Goal: Task Accomplishment & Management: Manage account settings

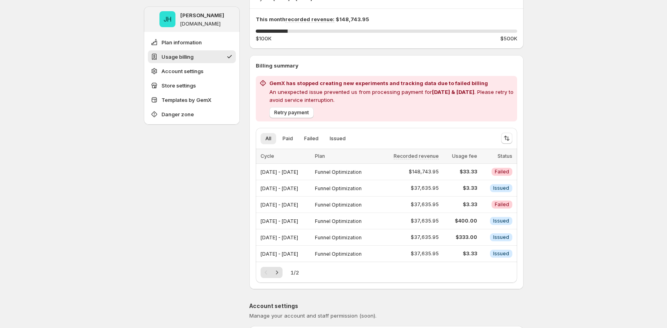
scroll to position [144, 0]
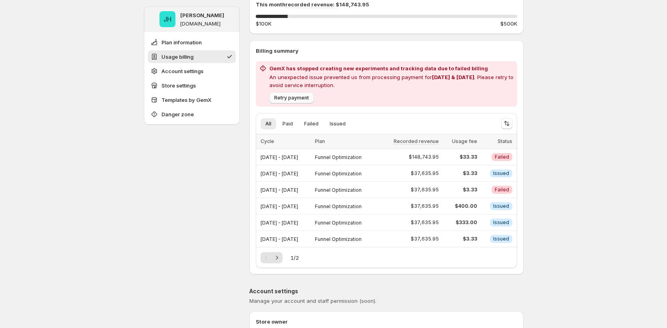
click at [302, 97] on span "Retry payment" at bounding box center [291, 98] width 35 height 6
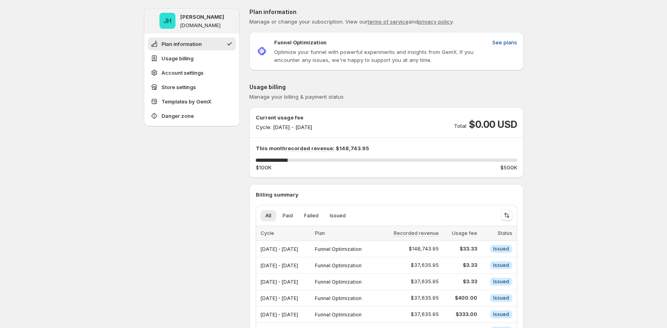
click at [504, 48] on button "See plans" at bounding box center [504, 42] width 34 height 13
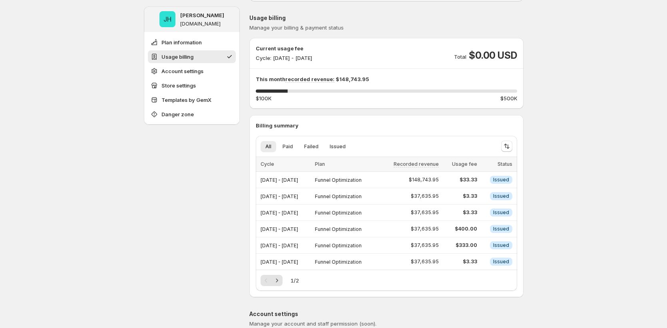
scroll to position [71, 0]
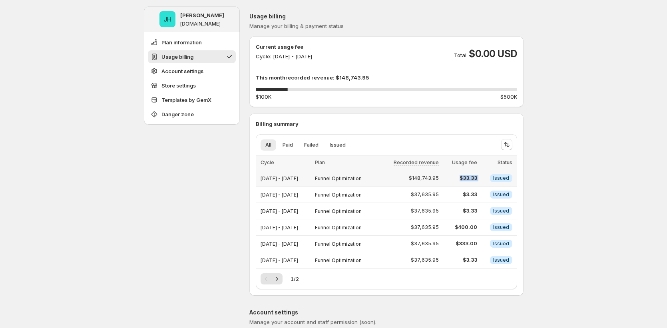
drag, startPoint x: 463, startPoint y: 175, endPoint x: 493, endPoint y: 177, distance: 30.0
click at [493, 177] on tr "Sep 19, 2025 - Sep 30, 2025 Funnel Optimization $148,743.95 $33.33 Info Issued" at bounding box center [386, 178] width 261 height 16
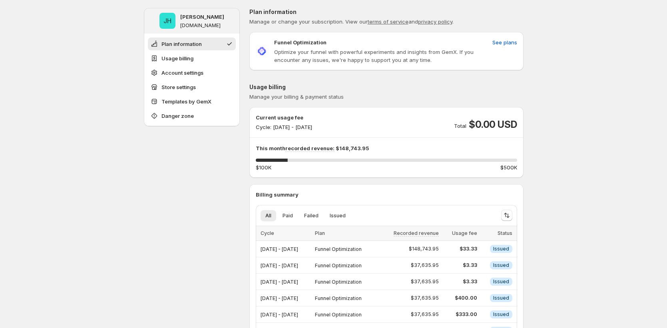
scroll to position [145, 0]
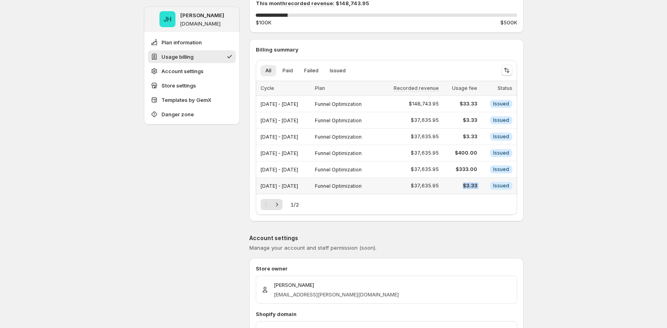
drag, startPoint x: 467, startPoint y: 185, endPoint x: 496, endPoint y: 186, distance: 28.4
click at [496, 186] on tr "Aug 18, 2025 - Aug 19, 2025 Funnel Optimization $37,635.95 $3.33 Info Issued" at bounding box center [386, 186] width 261 height 16
drag, startPoint x: 269, startPoint y: 186, endPoint x: 329, endPoint y: 189, distance: 60.0
click at [310, 189] on div "[DATE] - [DATE]" at bounding box center [285, 185] width 50 height 11
drag, startPoint x: 468, startPoint y: 186, endPoint x: 486, endPoint y: 186, distance: 18.0
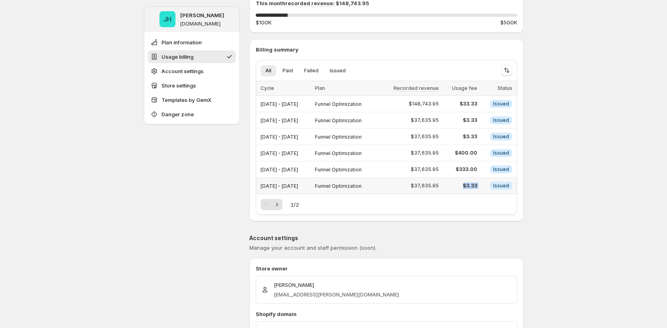
click at [486, 186] on tr "Aug 18, 2025 - Aug 19, 2025 Funnel Optimization $37,635.95 $3.33 Info Issued" at bounding box center [386, 186] width 261 height 16
click at [472, 186] on span "$3.33" at bounding box center [459, 186] width 33 height 6
drag, startPoint x: 468, startPoint y: 186, endPoint x: 484, endPoint y: 188, distance: 16.5
click at [479, 188] on td "$3.33" at bounding box center [460, 186] width 38 height 16
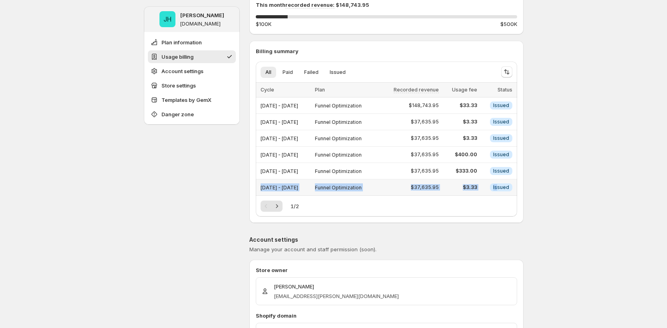
drag, startPoint x: 261, startPoint y: 188, endPoint x: 500, endPoint y: 190, distance: 239.6
click at [500, 190] on tr "Aug 18, 2025 - Aug 19, 2025 Funnel Optimization $37,635.95 $3.33 Info Issued" at bounding box center [386, 187] width 261 height 16
drag, startPoint x: 488, startPoint y: 187, endPoint x: 258, endPoint y: 190, distance: 230.0
click at [258, 190] on tr "Aug 18, 2025 - Aug 19, 2025 Funnel Optimization $37,635.95 $3.33 Info Issued" at bounding box center [386, 187] width 261 height 16
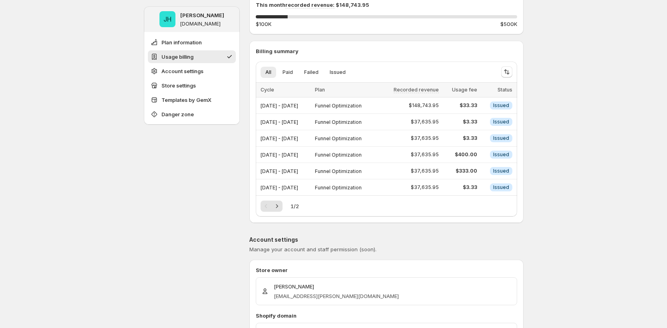
click at [471, 200] on div "1 / 2" at bounding box center [386, 205] width 252 height 11
